Goal: Entertainment & Leisure: Browse casually

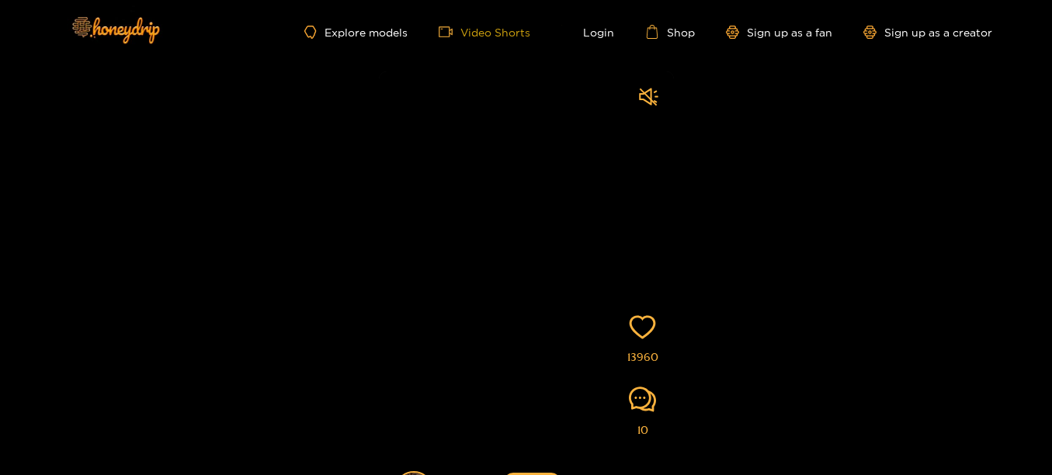
click at [507, 28] on link "Video Shorts" at bounding box center [485, 32] width 92 height 14
click at [367, 31] on link "Explore models" at bounding box center [355, 32] width 102 height 13
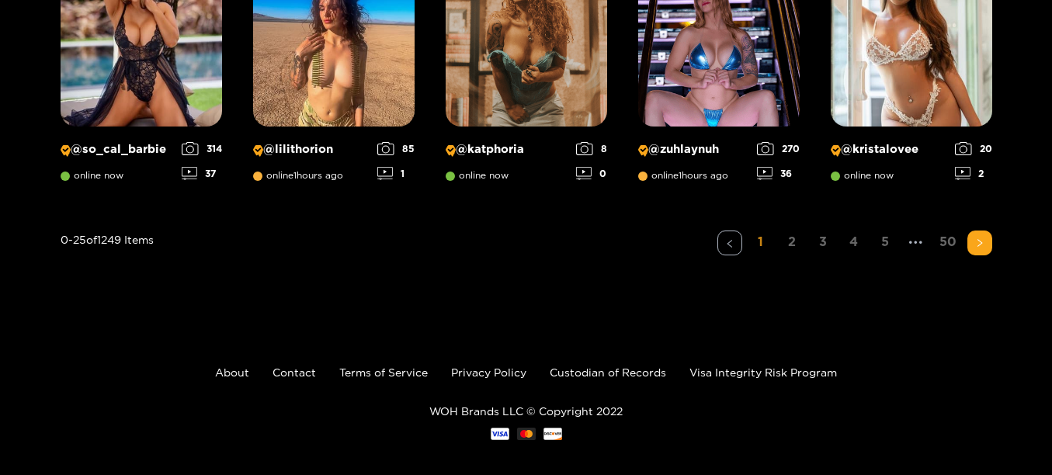
scroll to position [1380, 0]
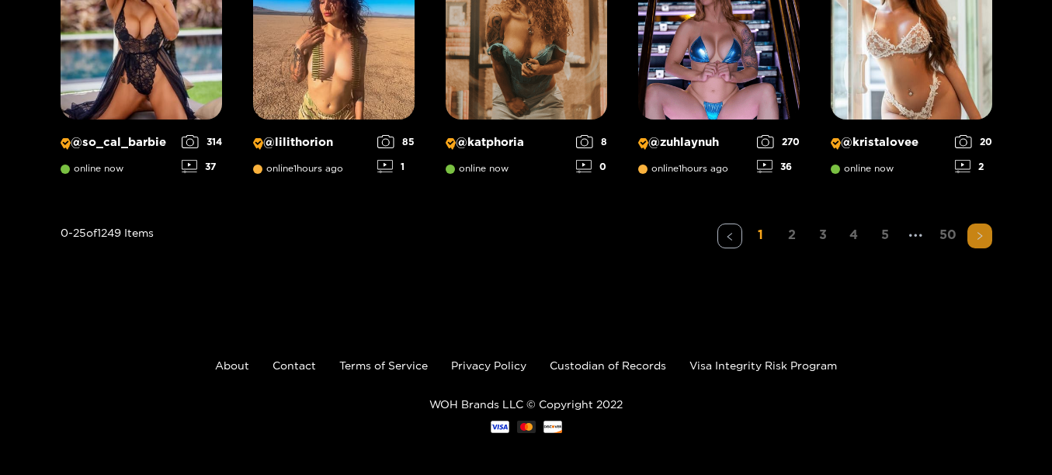
click at [975, 241] on button "button" at bounding box center [979, 236] width 25 height 25
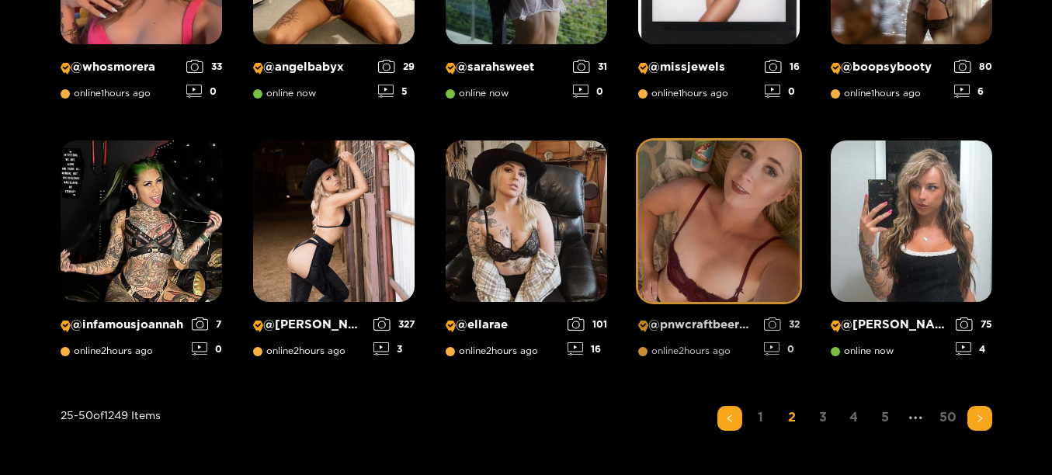
scroll to position [1200, 0]
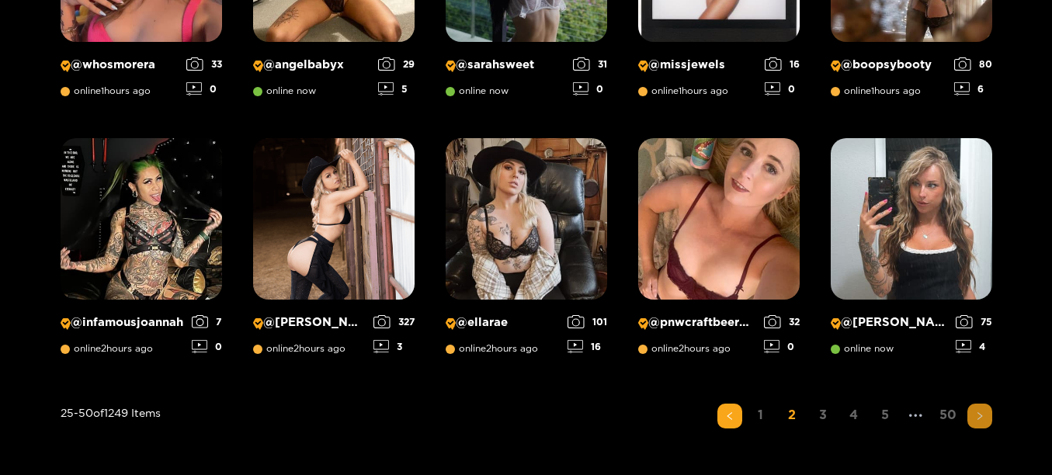
click at [979, 417] on icon "right" at bounding box center [979, 415] width 9 height 9
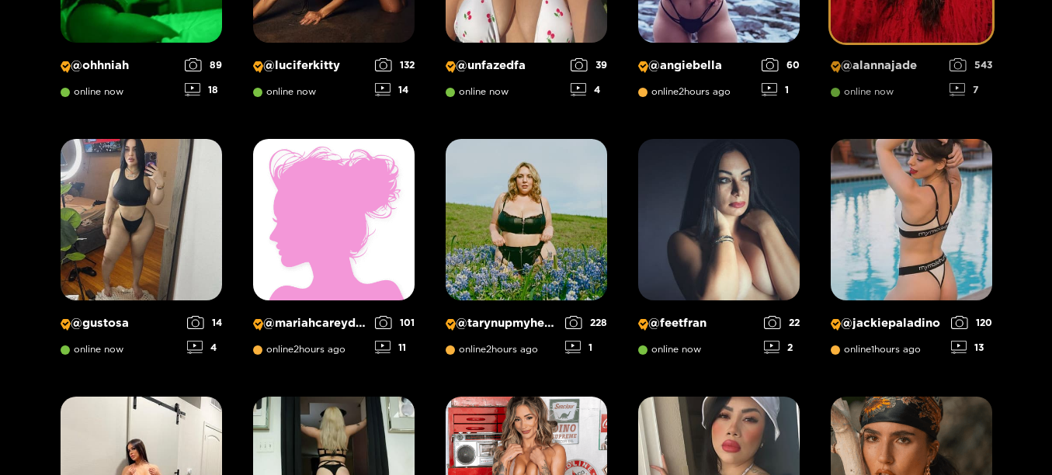
scroll to position [427, 0]
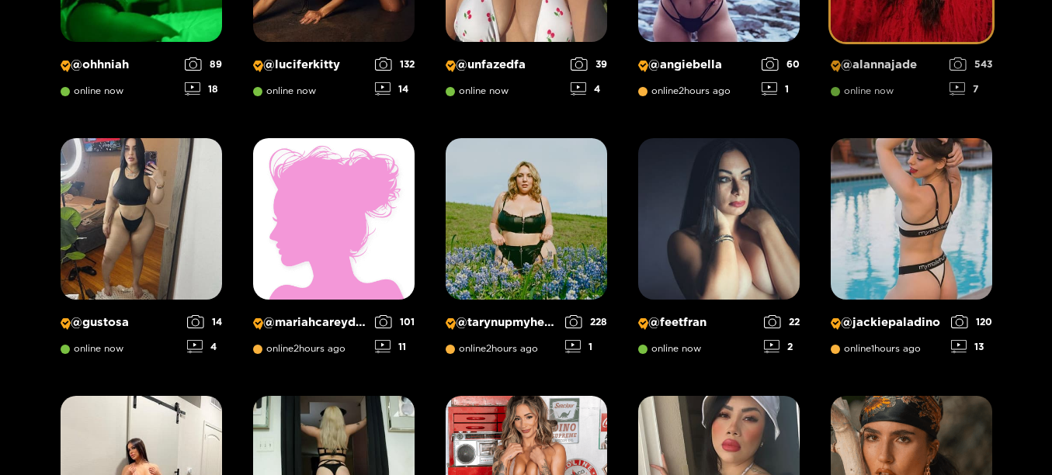
click at [901, 220] on img at bounding box center [911, 218] width 161 height 161
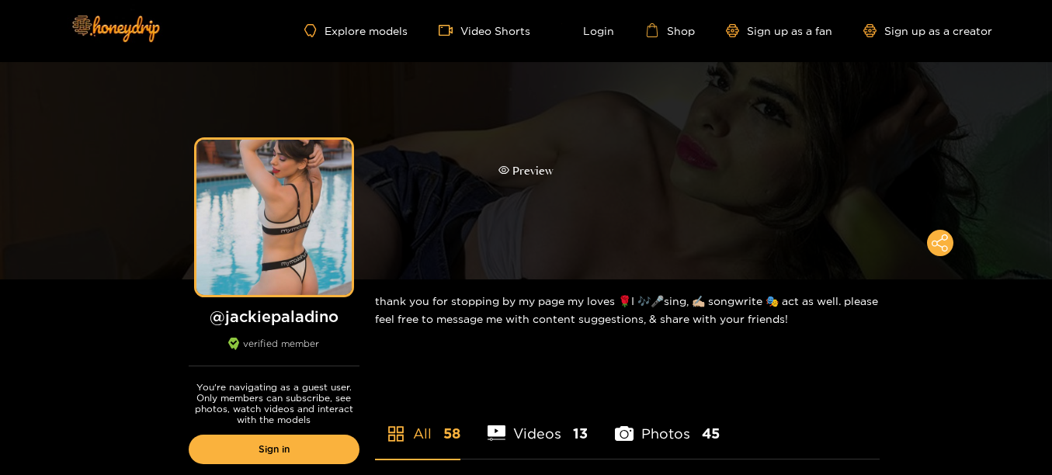
scroll to position [2, 0]
click at [547, 196] on div "Preview" at bounding box center [526, 169] width 1052 height 217
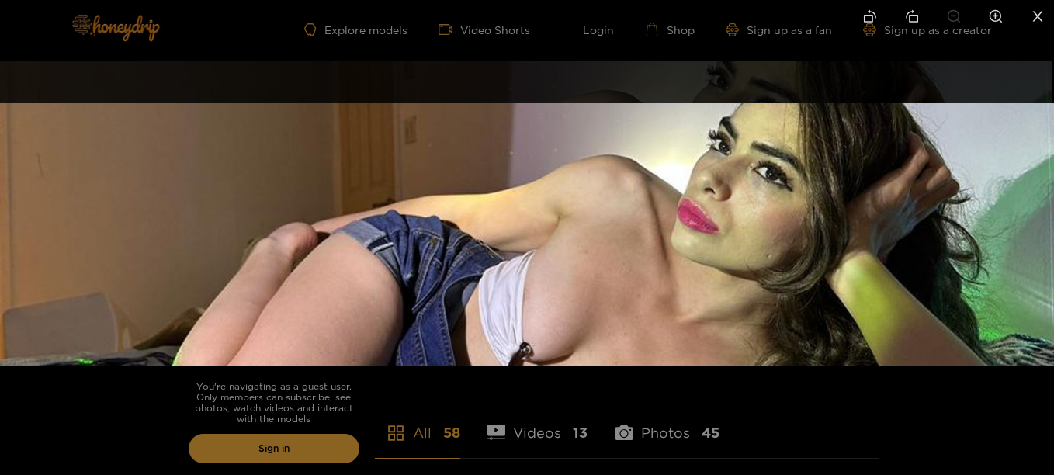
click at [42, 426] on div at bounding box center [527, 237] width 1054 height 475
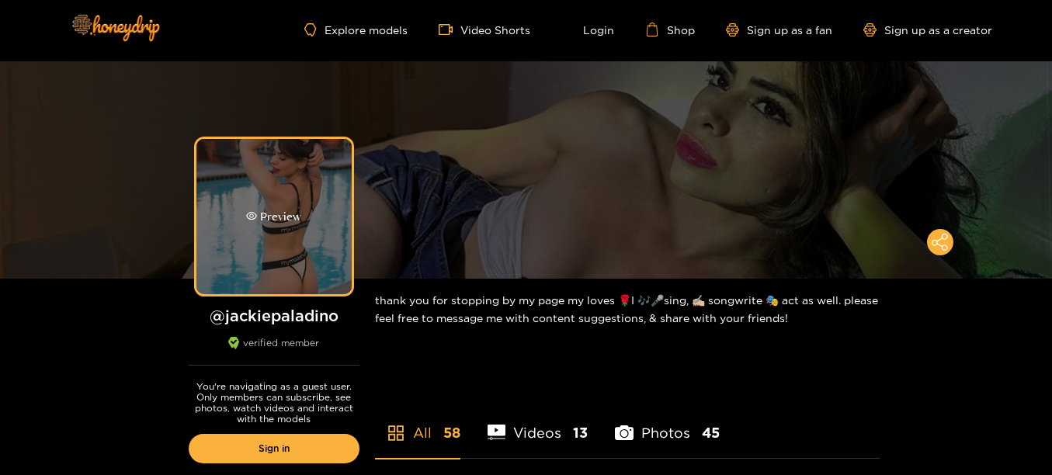
click at [310, 275] on div "Preview" at bounding box center [273, 216] width 155 height 155
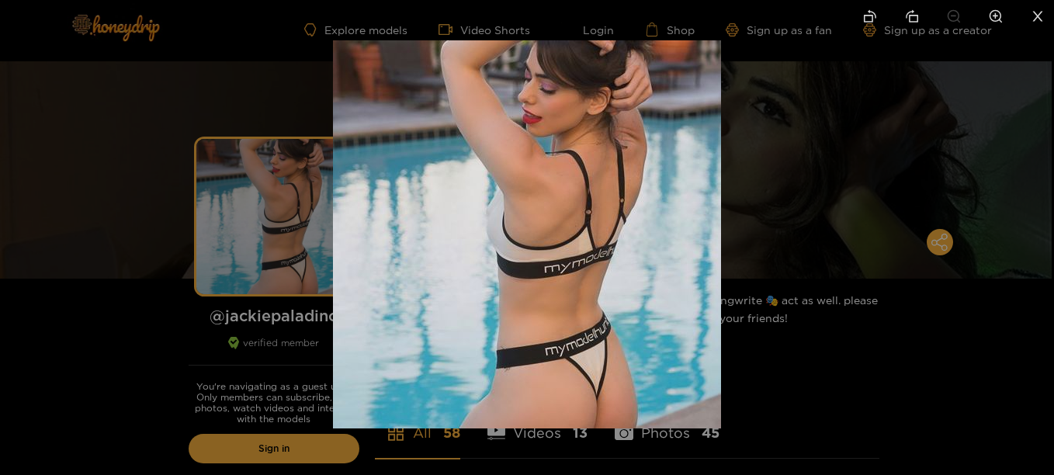
click at [151, 365] on div at bounding box center [527, 237] width 1054 height 475
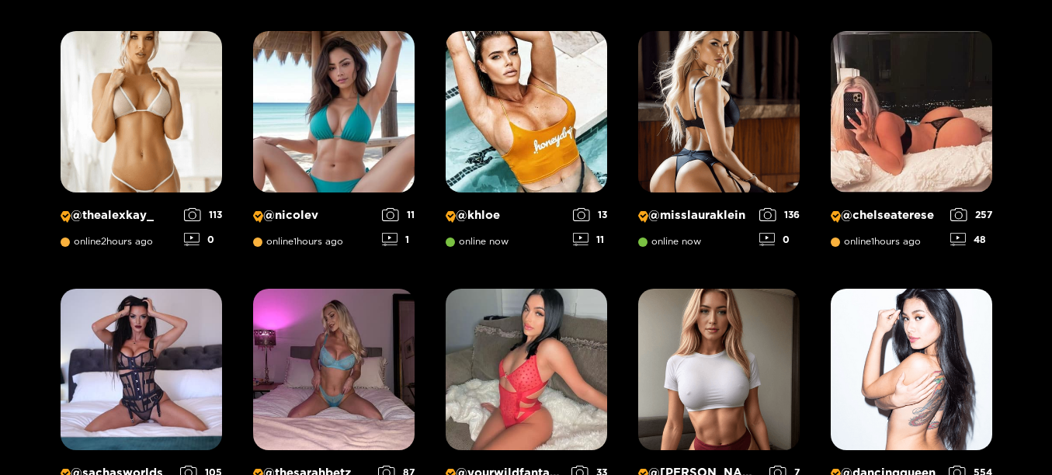
scroll to position [99, 0]
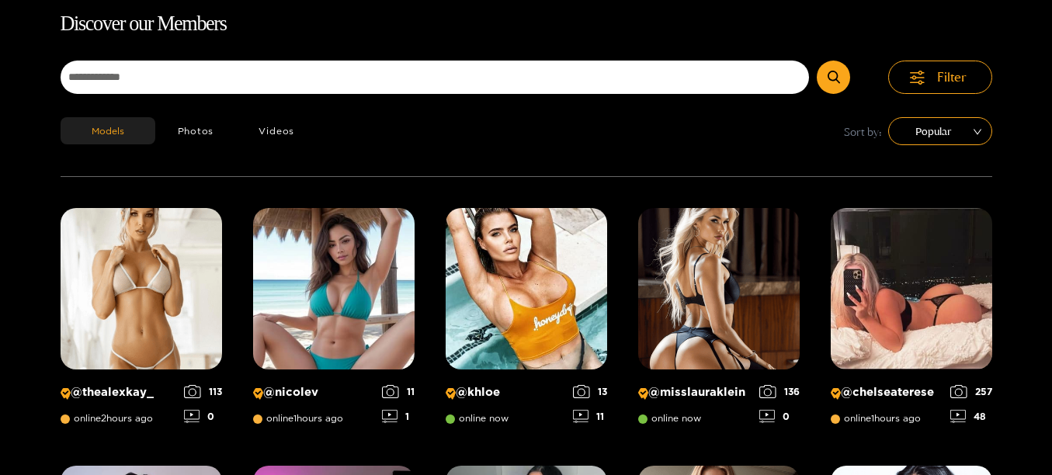
click at [362, 116] on div "Filter" at bounding box center [526, 89] width 931 height 57
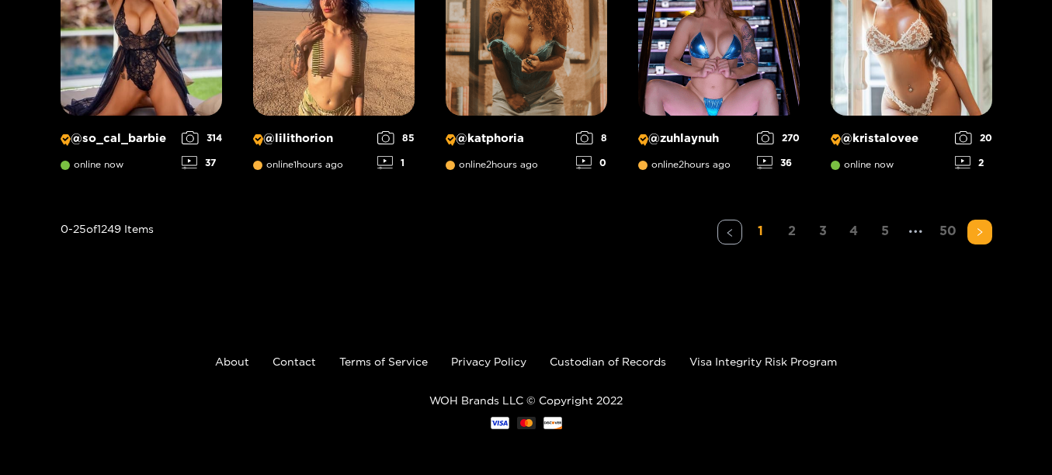
scroll to position [1385, 0]
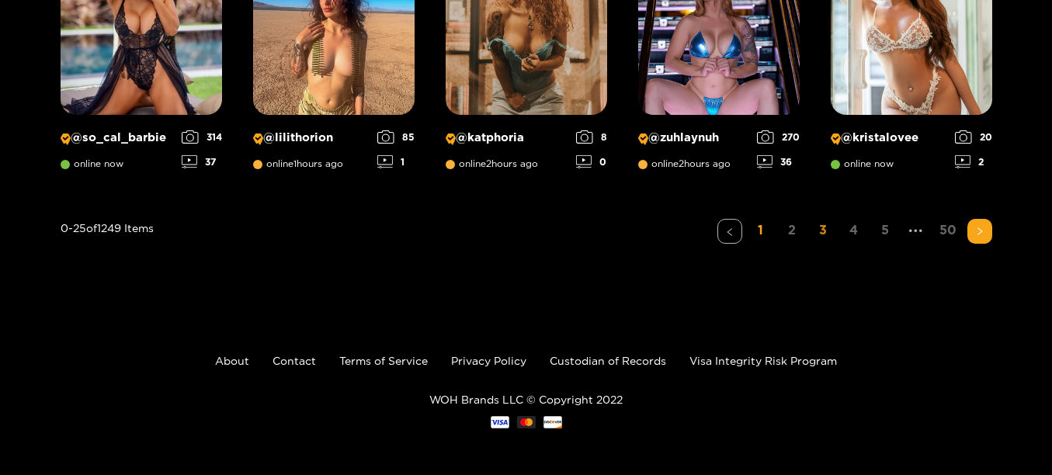
click at [818, 226] on link "3" at bounding box center [822, 230] width 25 height 23
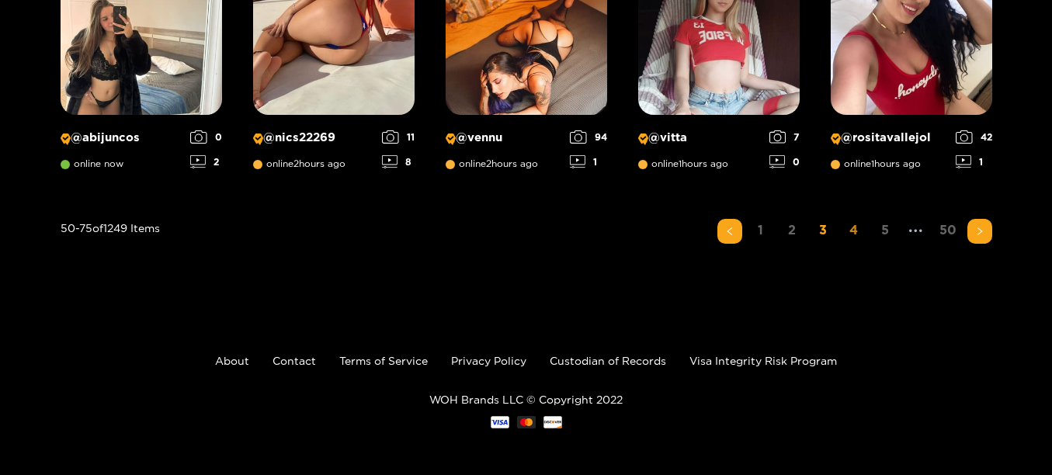
click at [848, 233] on link "4" at bounding box center [853, 230] width 25 height 23
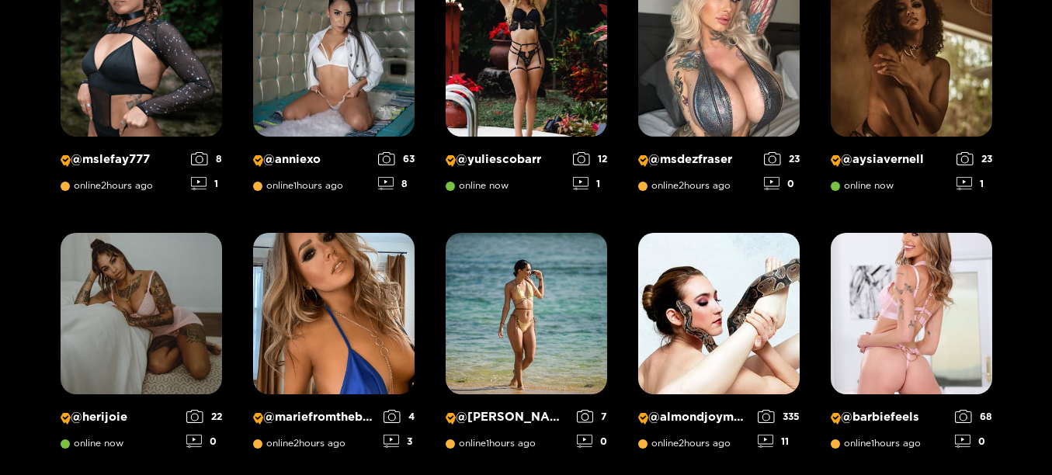
scroll to position [333, 0]
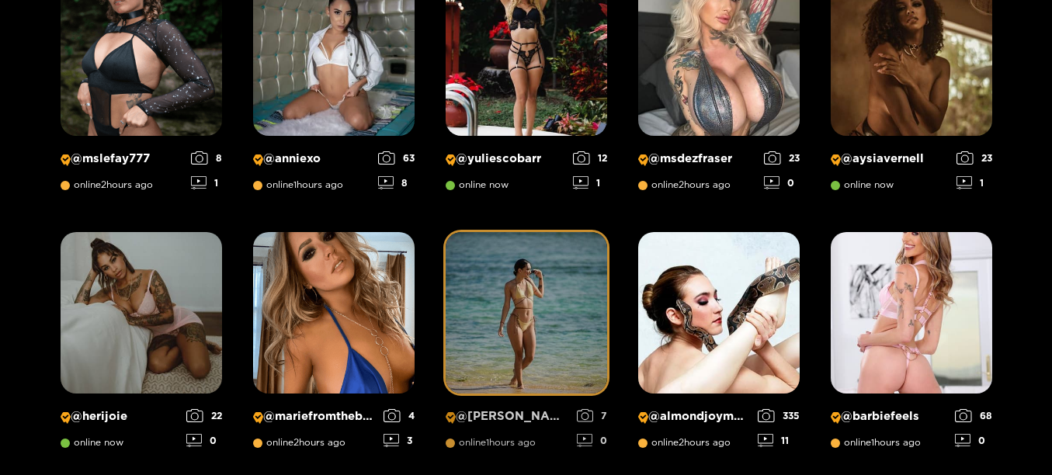
click at [603, 271] on img at bounding box center [526, 312] width 161 height 161
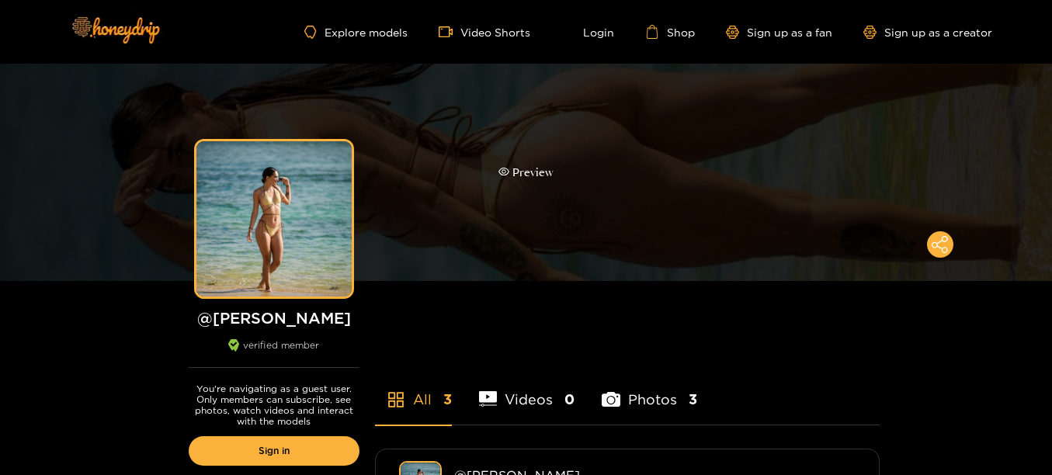
click at [523, 216] on div "Preview" at bounding box center [526, 172] width 1052 height 217
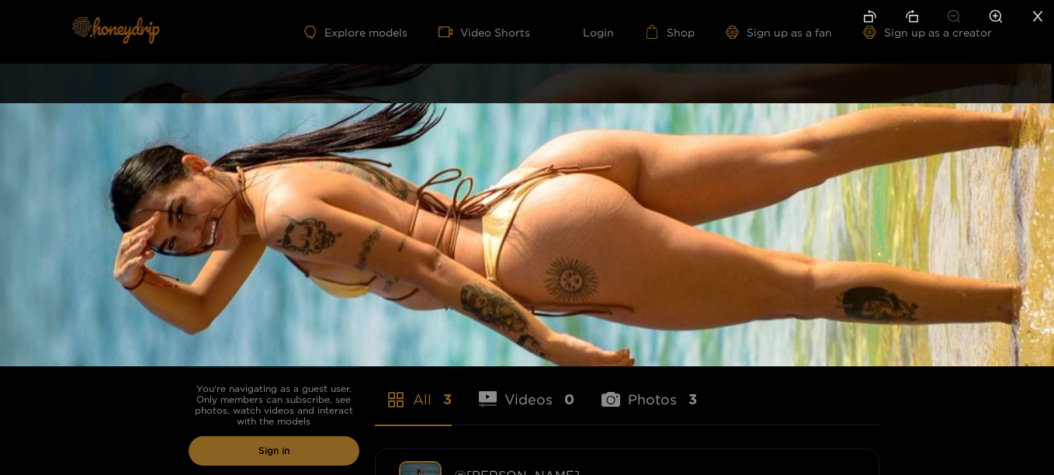
click at [112, 404] on div at bounding box center [527, 237] width 1054 height 475
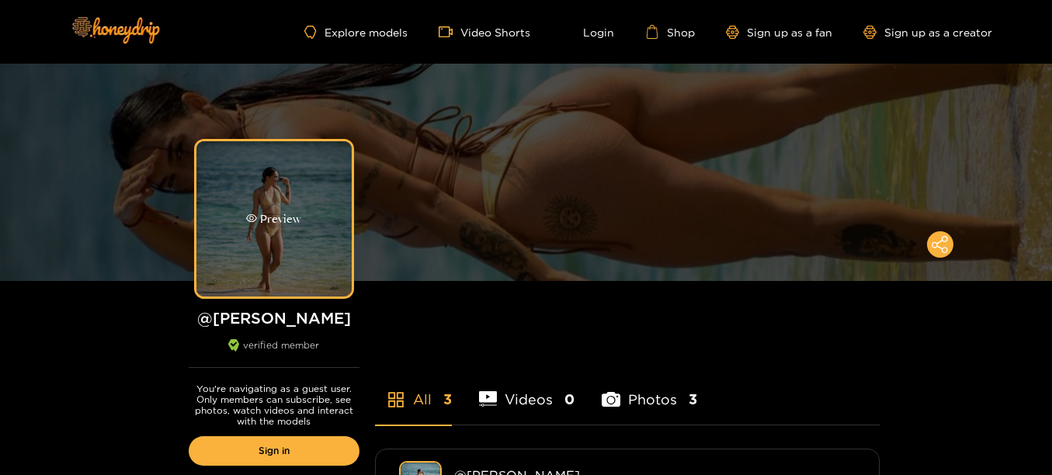
click at [231, 238] on div "Preview" at bounding box center [273, 218] width 155 height 155
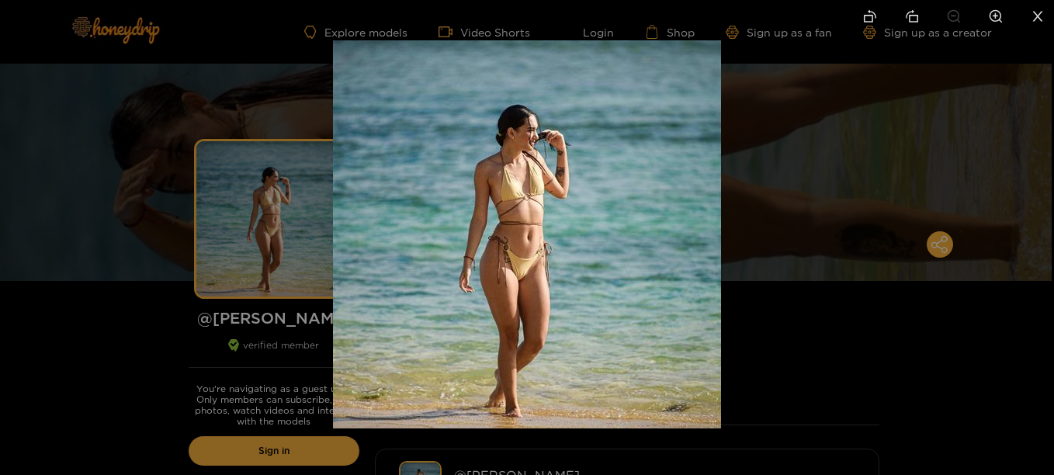
click at [144, 374] on div at bounding box center [527, 237] width 1054 height 475
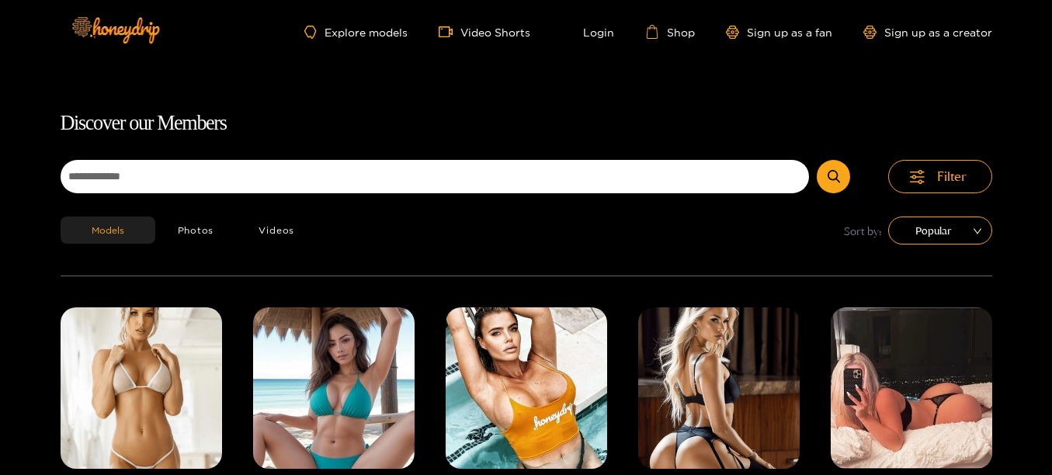
scroll to position [99, 0]
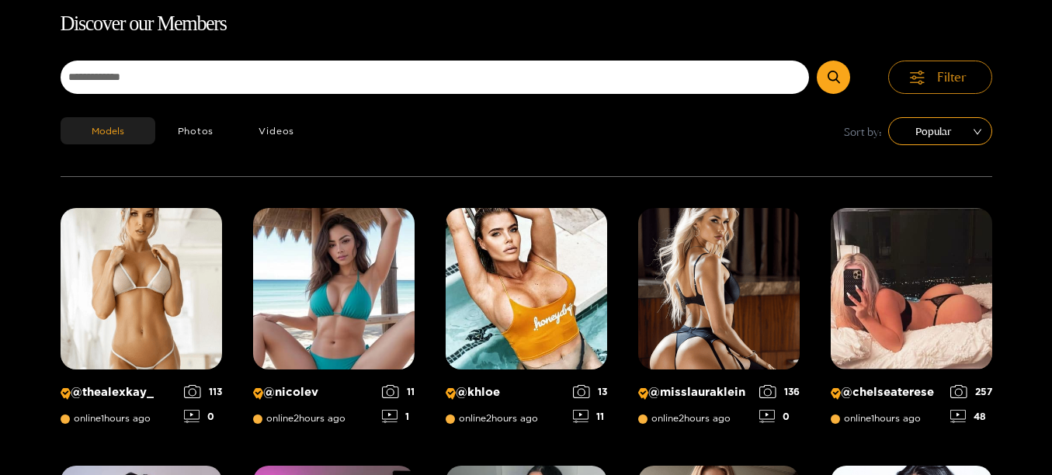
click at [953, 78] on span "Filter" at bounding box center [951, 77] width 29 height 18
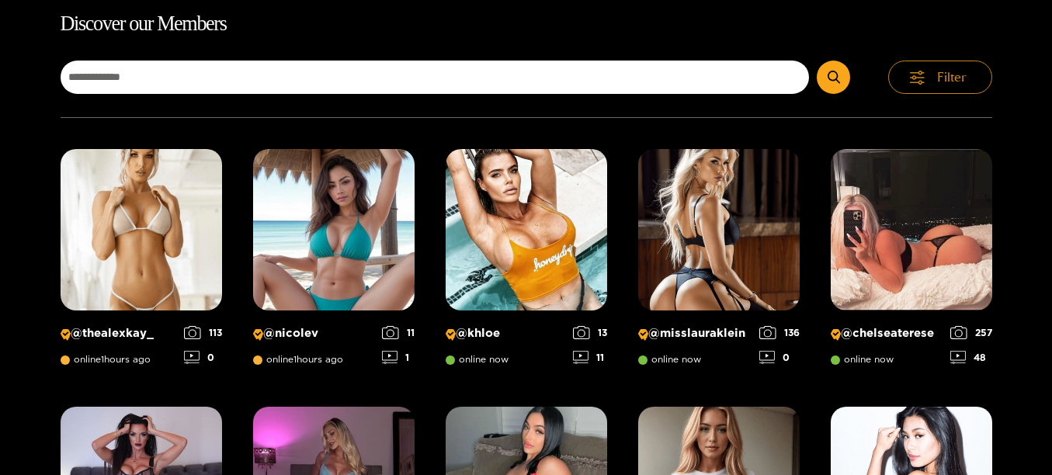
click at [953, 81] on span "Filter" at bounding box center [951, 77] width 29 height 18
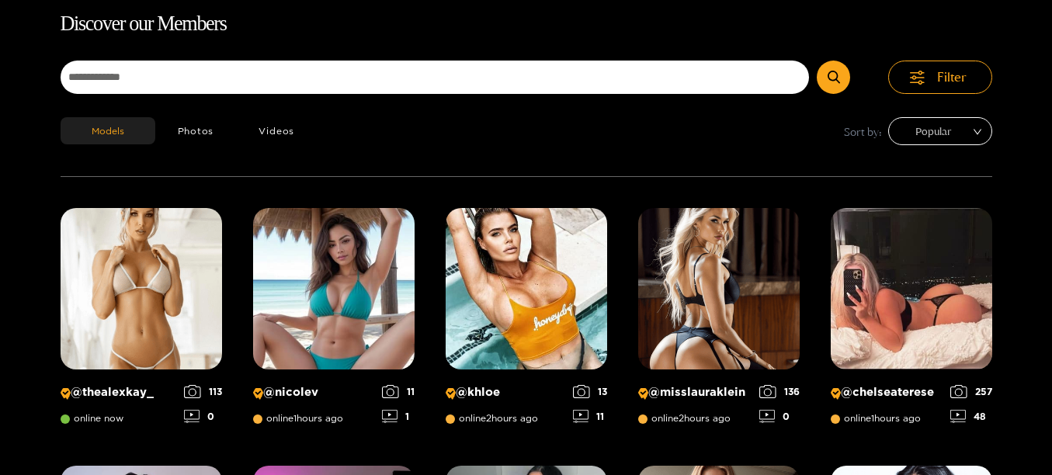
click at [961, 130] on span "Popular" at bounding box center [940, 131] width 81 height 23
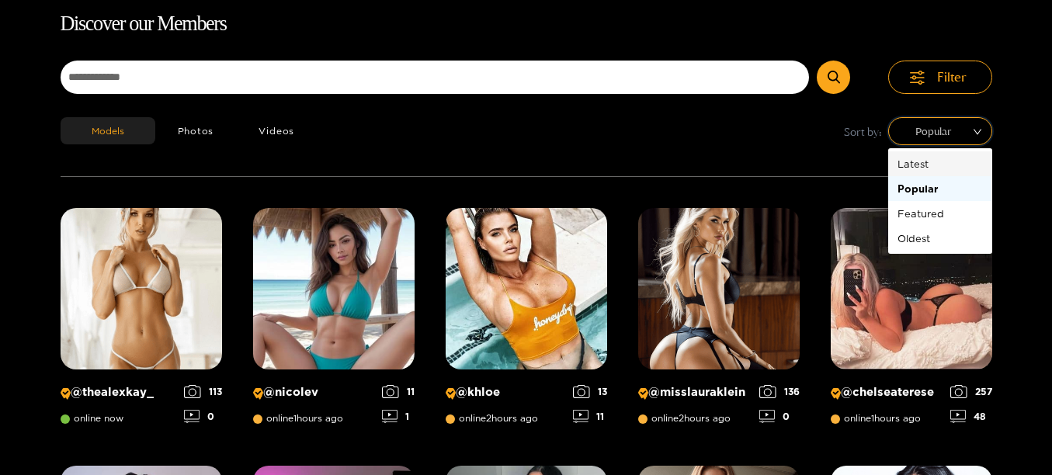
click at [917, 169] on div "Latest" at bounding box center [939, 163] width 85 height 17
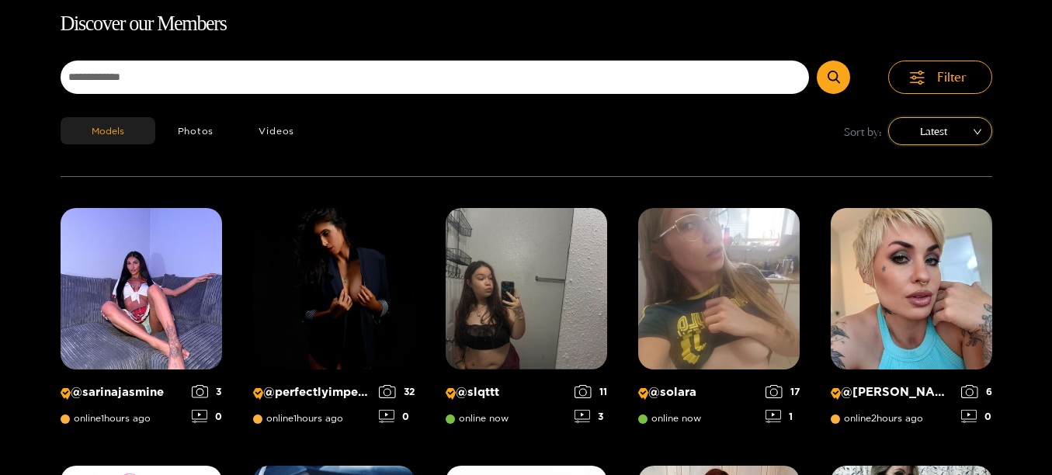
click at [605, 165] on div "Models Photos Videos Sort by: latest Latest" at bounding box center [526, 146] width 931 height 59
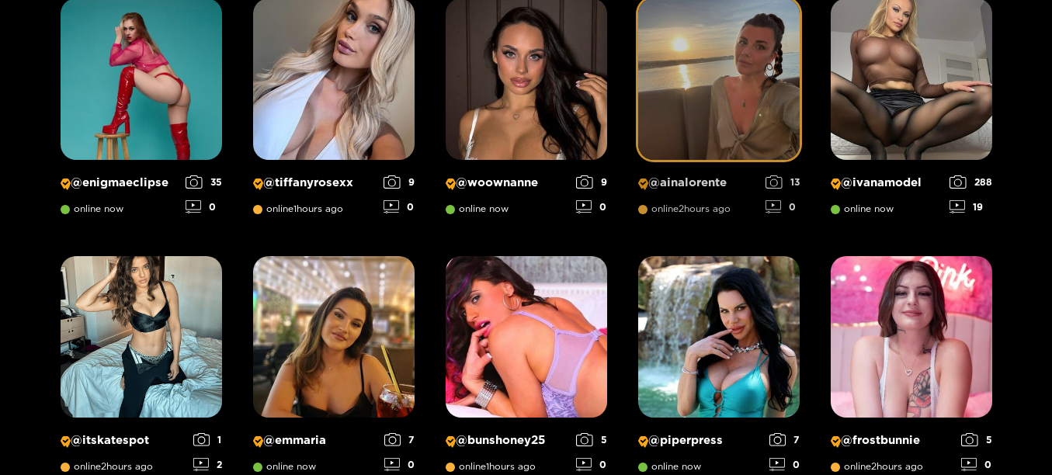
scroll to position [1088, 0]
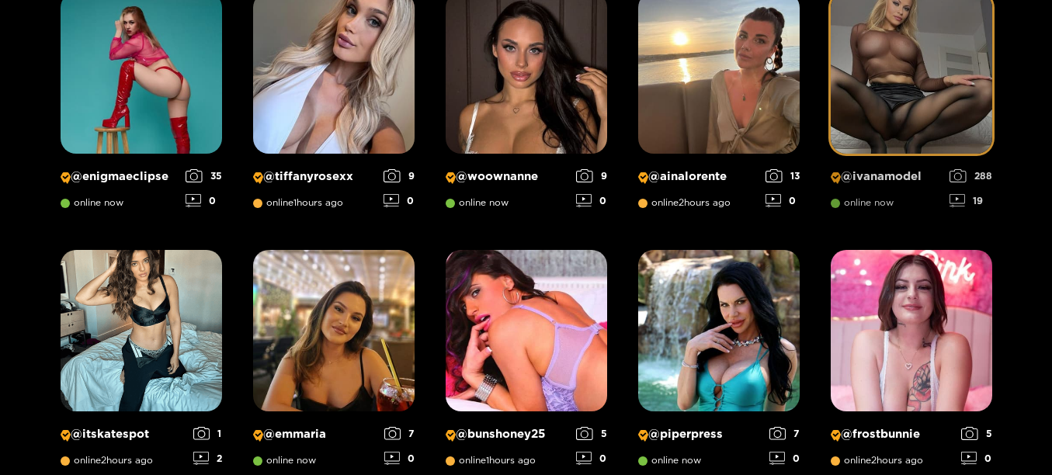
click at [939, 85] on img at bounding box center [911, 72] width 161 height 161
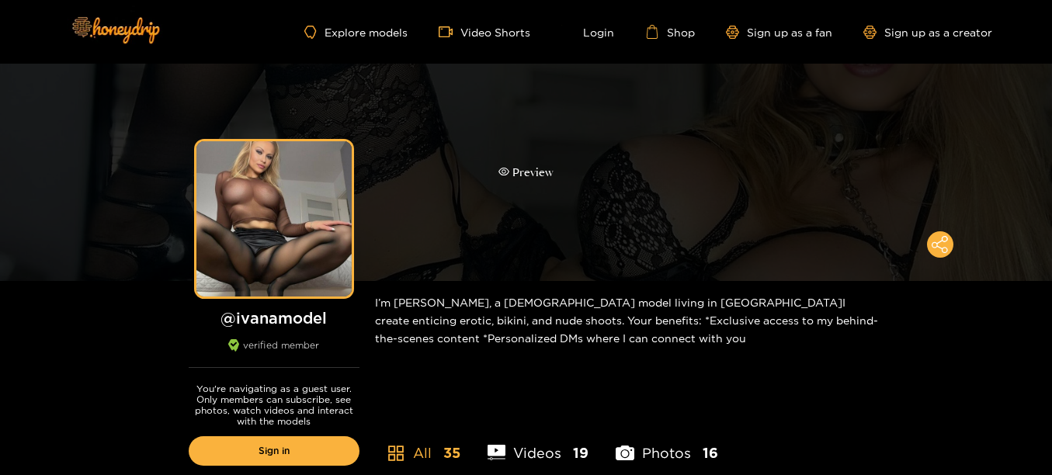
click at [504, 253] on div "Preview" at bounding box center [526, 172] width 1052 height 217
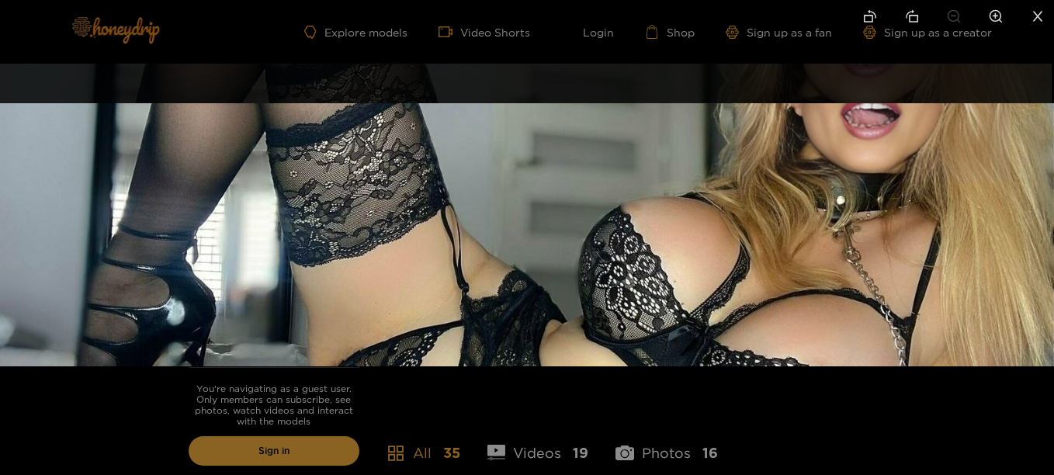
click at [669, 409] on div at bounding box center [527, 237] width 1054 height 475
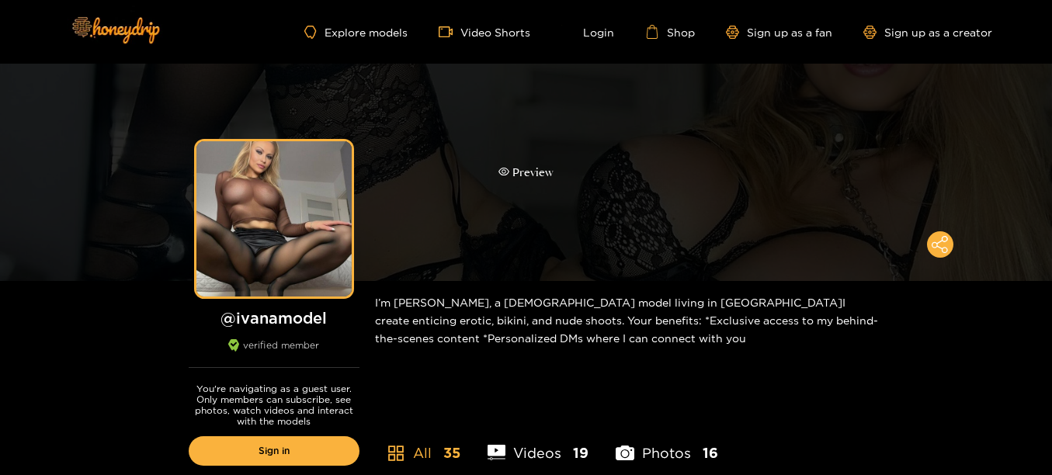
click at [193, 219] on div "Preview" at bounding box center [526, 172] width 1052 height 217
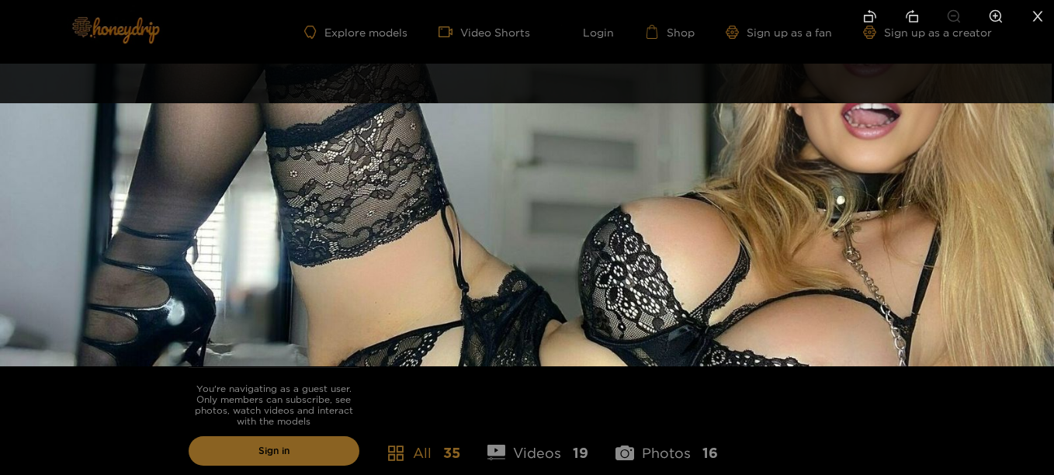
click at [106, 421] on div at bounding box center [527, 237] width 1054 height 475
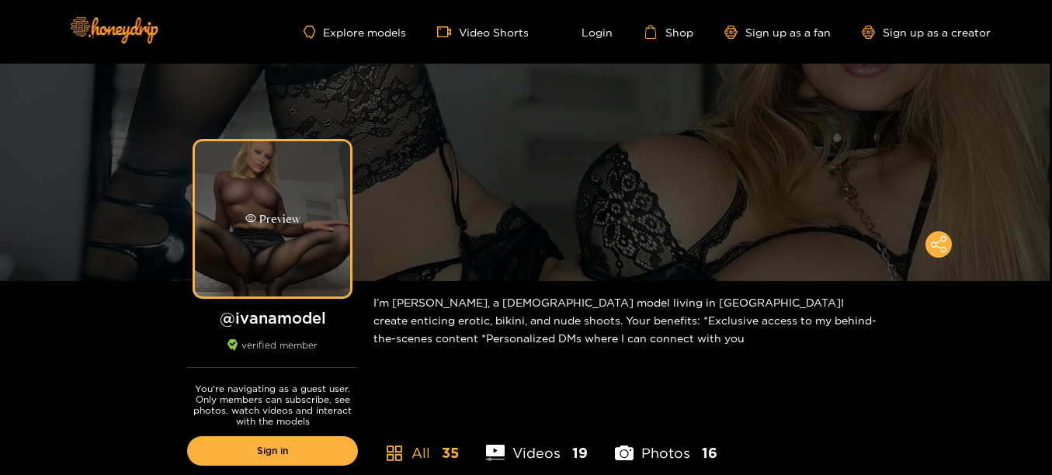
click at [290, 257] on div "Preview" at bounding box center [272, 218] width 155 height 155
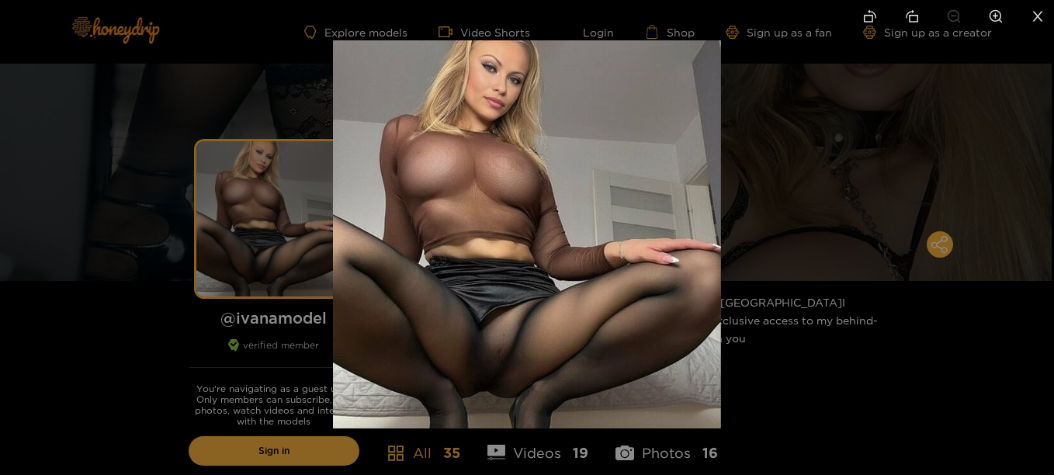
click at [146, 403] on div at bounding box center [527, 237] width 1054 height 475
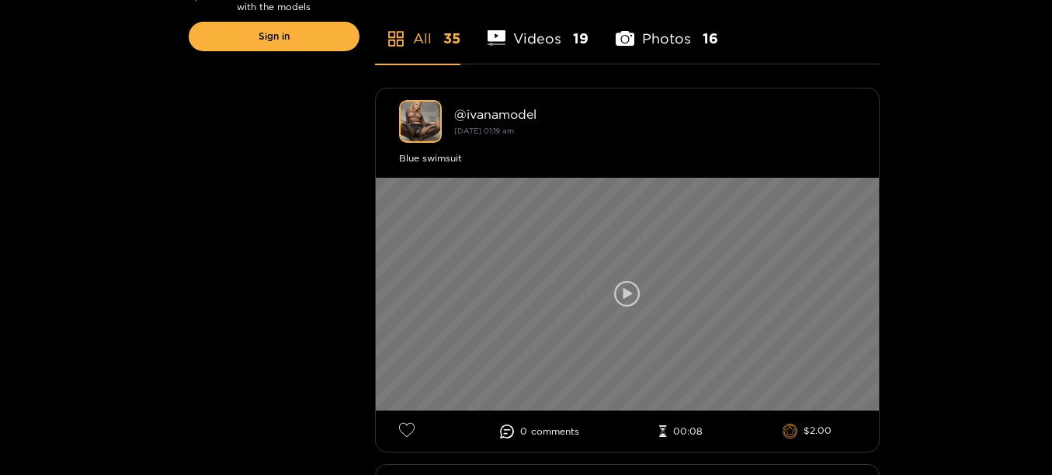
scroll to position [653, 0]
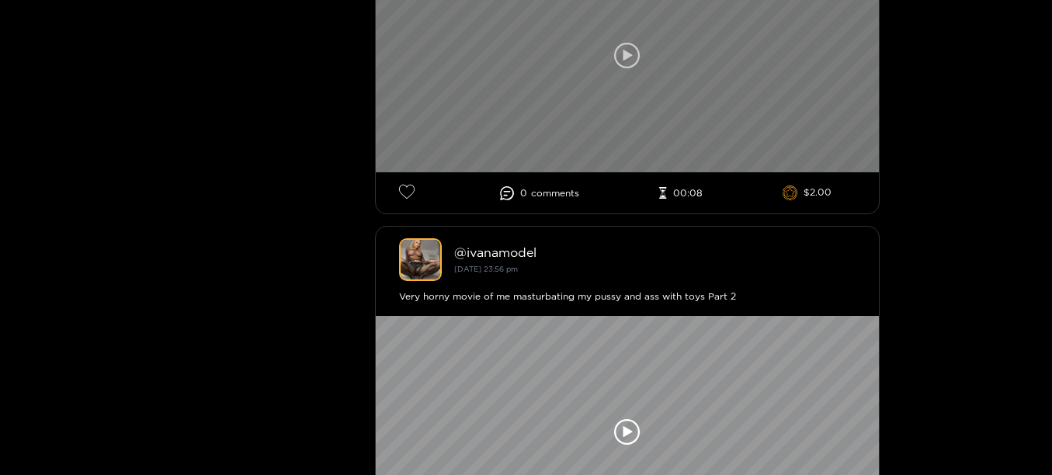
click at [639, 114] on div at bounding box center [627, 55] width 503 height 233
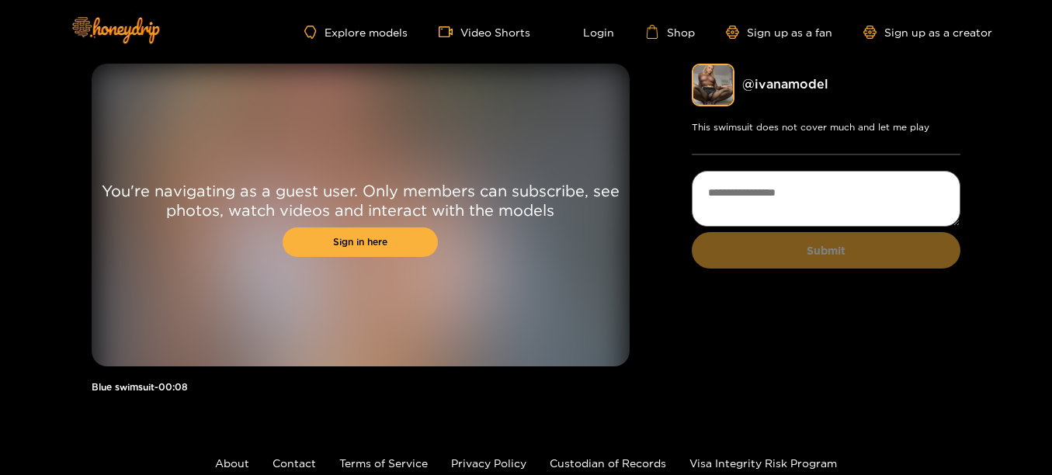
click at [507, 21] on div "Explore models Video Shorts Login Shop Sign up as a fan Sign up as a creator" at bounding box center [526, 32] width 931 height 64
click at [511, 31] on link "Video Shorts" at bounding box center [485, 32] width 92 height 14
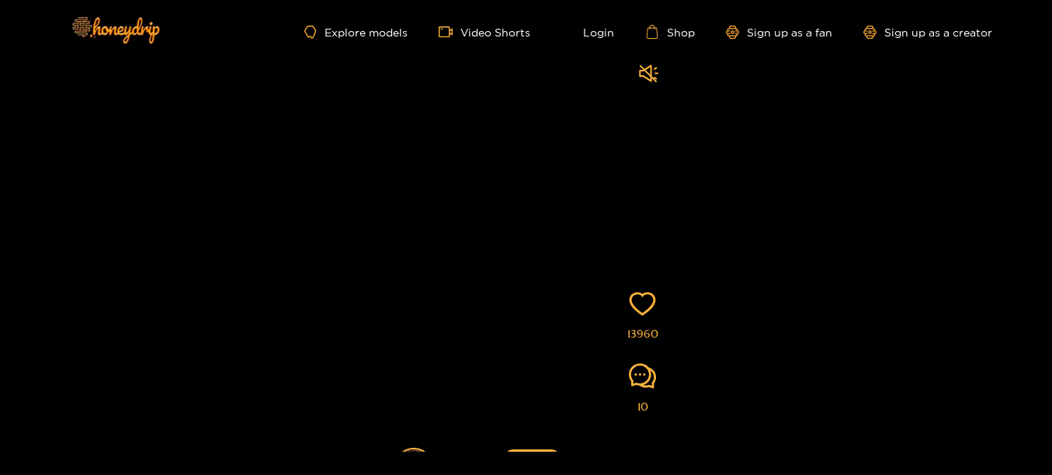
scroll to position [24, 0]
click at [635, 378] on icon "comment" at bounding box center [642, 375] width 27 height 27
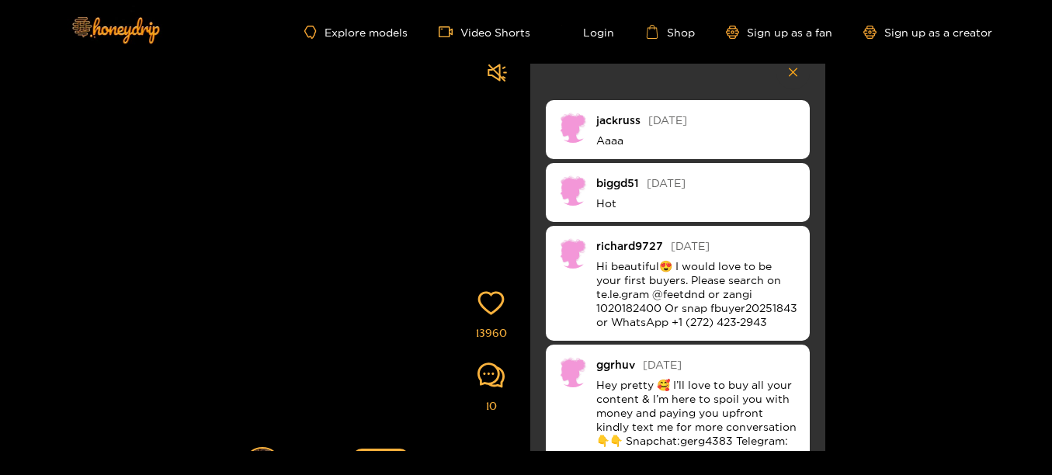
scroll to position [286, 0]
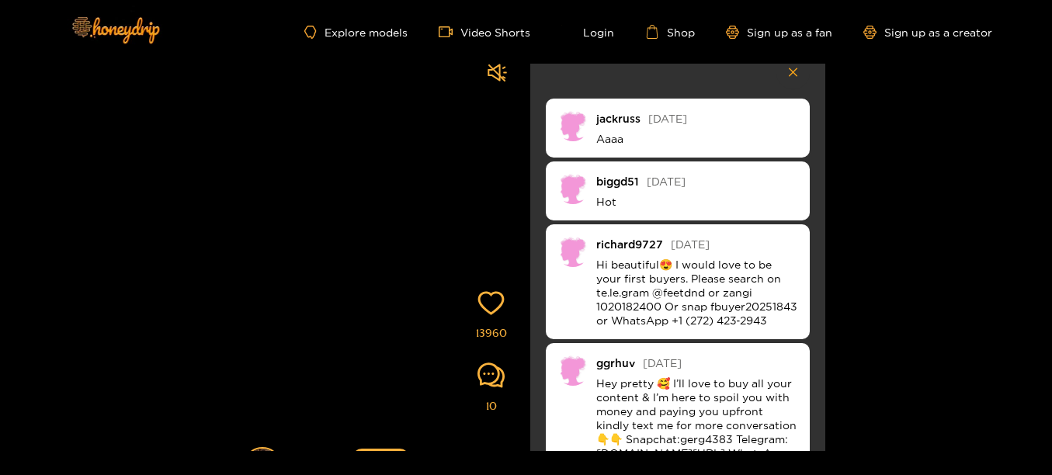
click at [631, 244] on div "richard9727" at bounding box center [629, 244] width 67 height 12
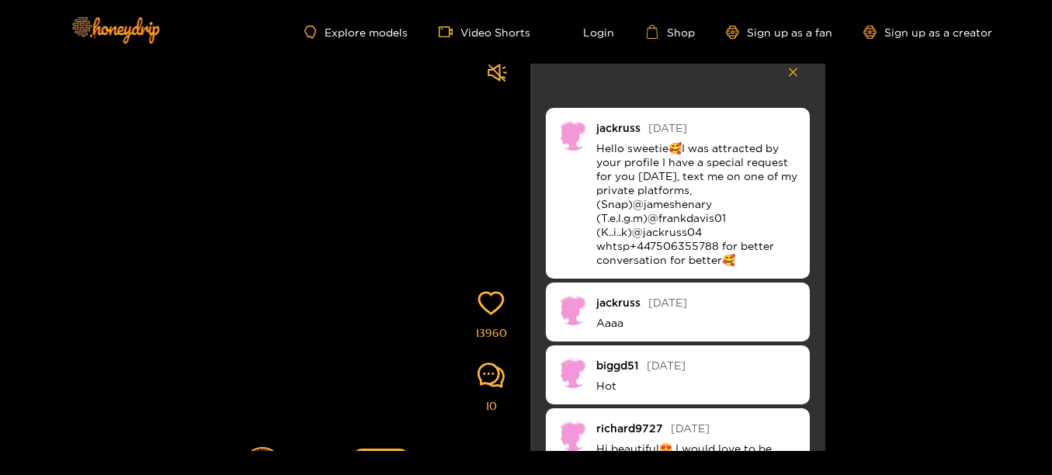
scroll to position [0, 0]
